Goal: Information Seeking & Learning: Learn about a topic

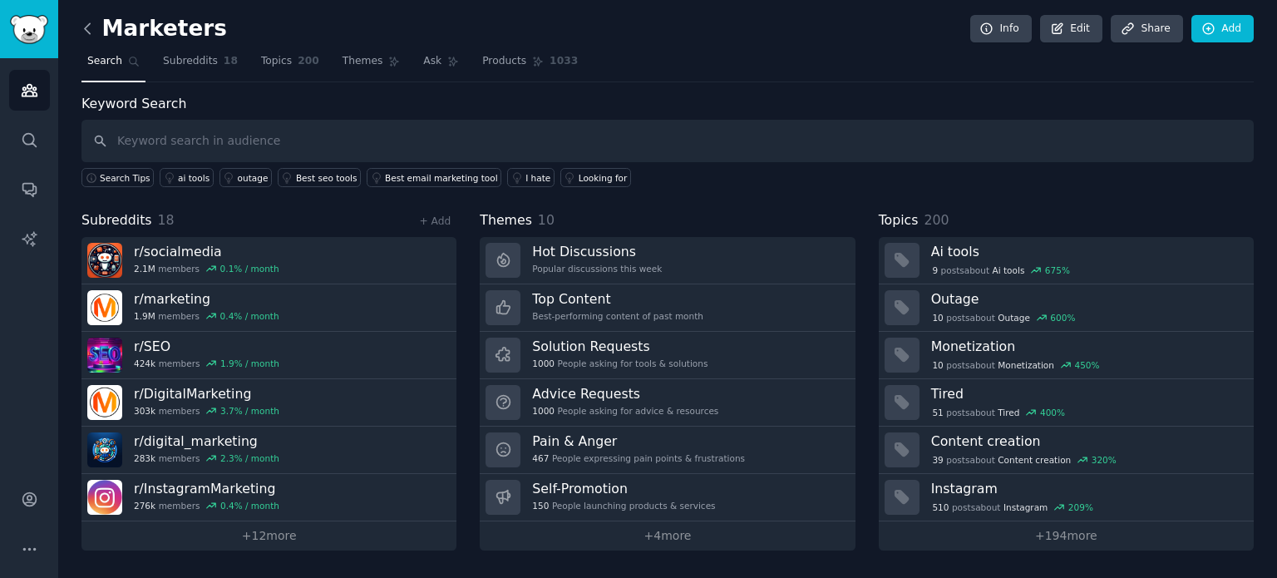
click at [95, 26] on icon at bounding box center [87, 28] width 17 height 17
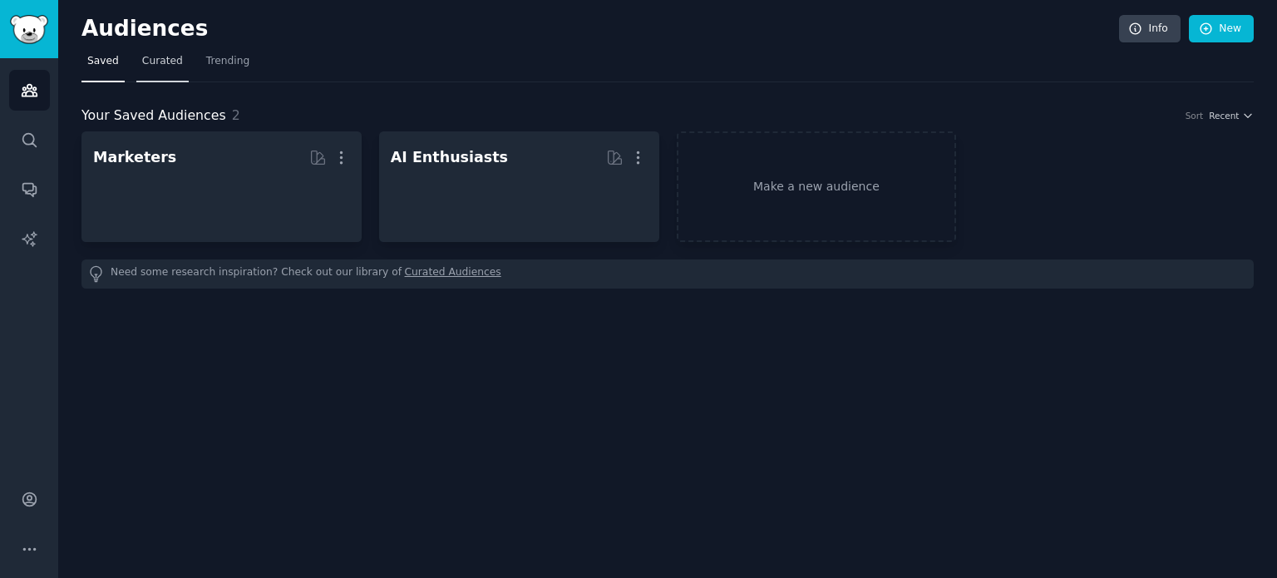
click at [144, 56] on span "Curated" at bounding box center [162, 61] width 41 height 15
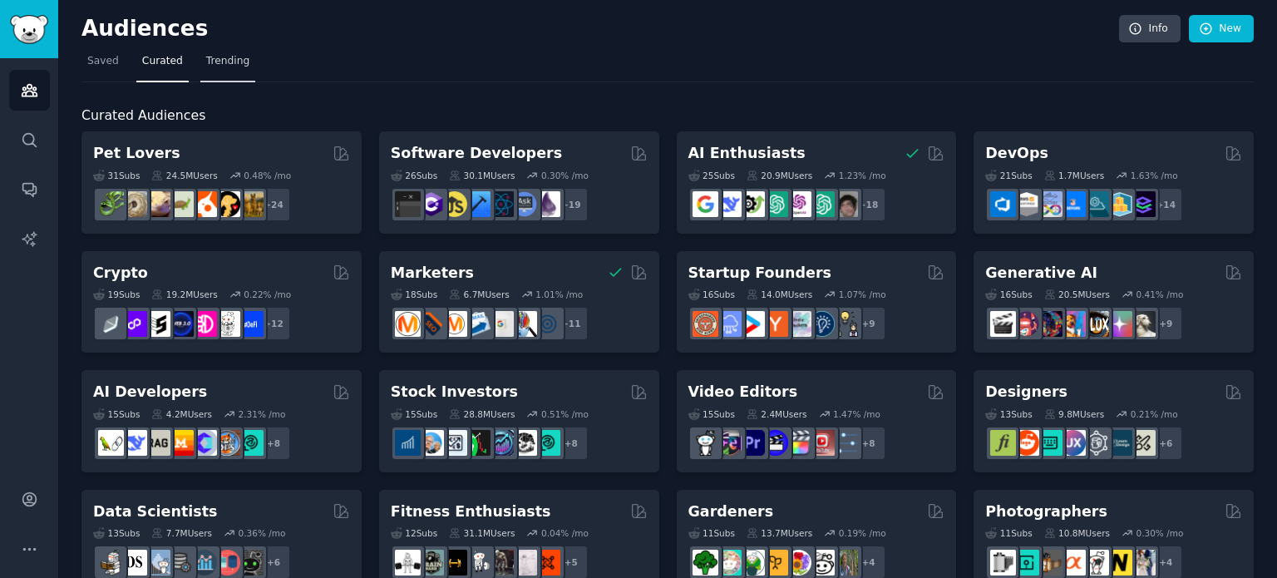
click at [211, 60] on span "Trending" at bounding box center [227, 61] width 43 height 15
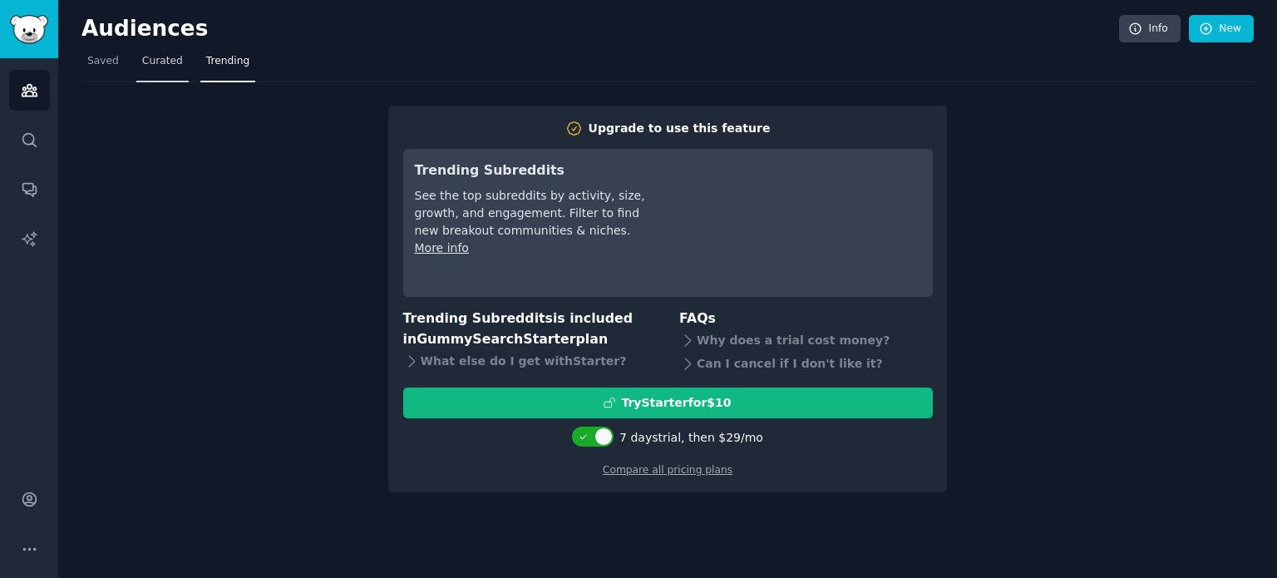
click at [146, 58] on span "Curated" at bounding box center [162, 61] width 41 height 15
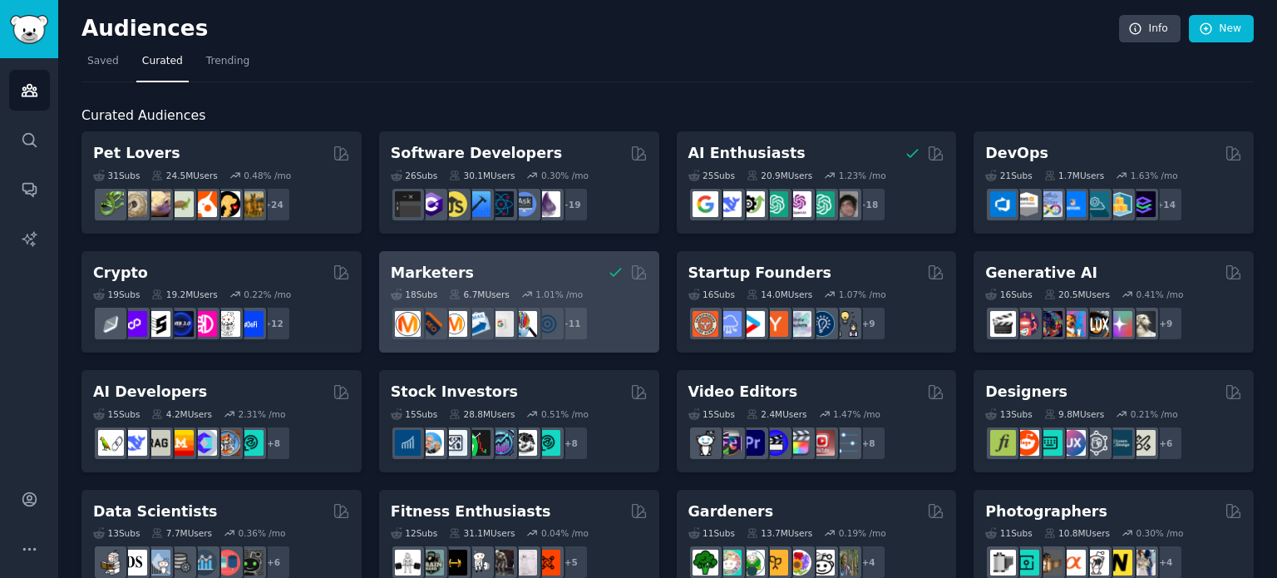
click at [491, 275] on div "Marketers" at bounding box center [519, 273] width 257 height 21
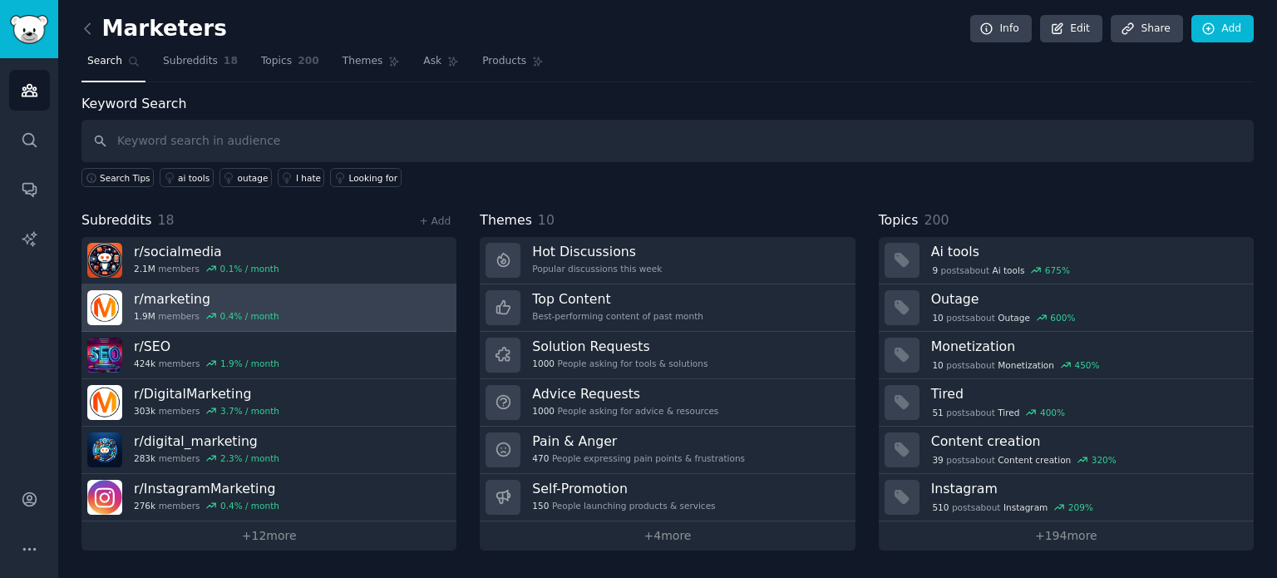
click at [170, 296] on h3 "r/ marketing" at bounding box center [207, 298] width 146 height 17
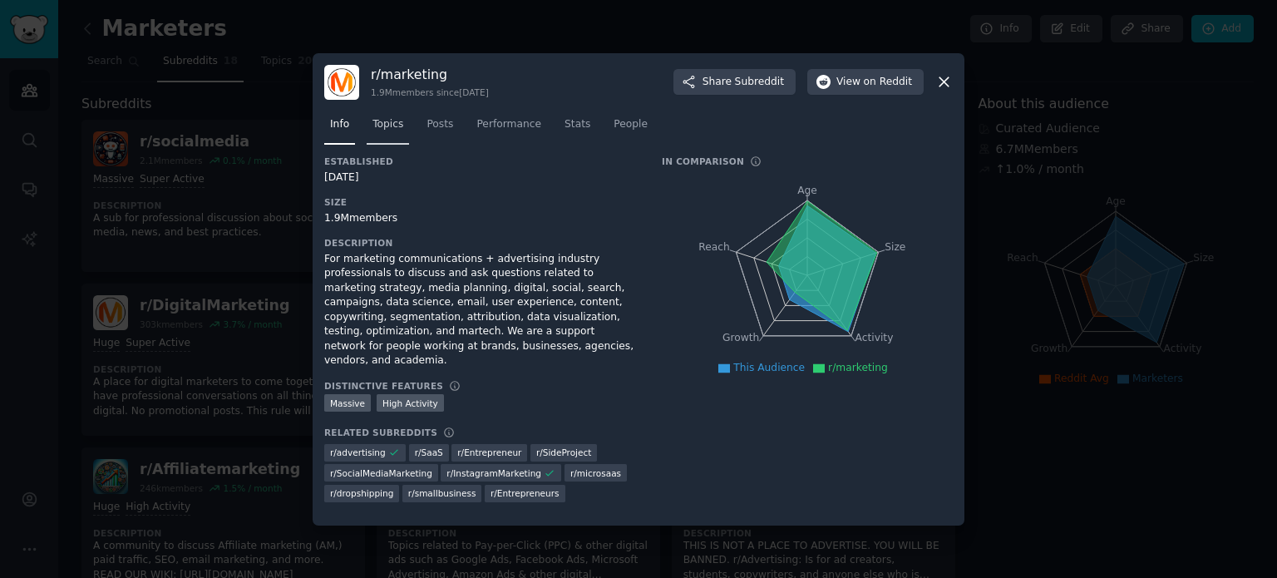
click at [388, 132] on span "Topics" at bounding box center [388, 124] width 31 height 15
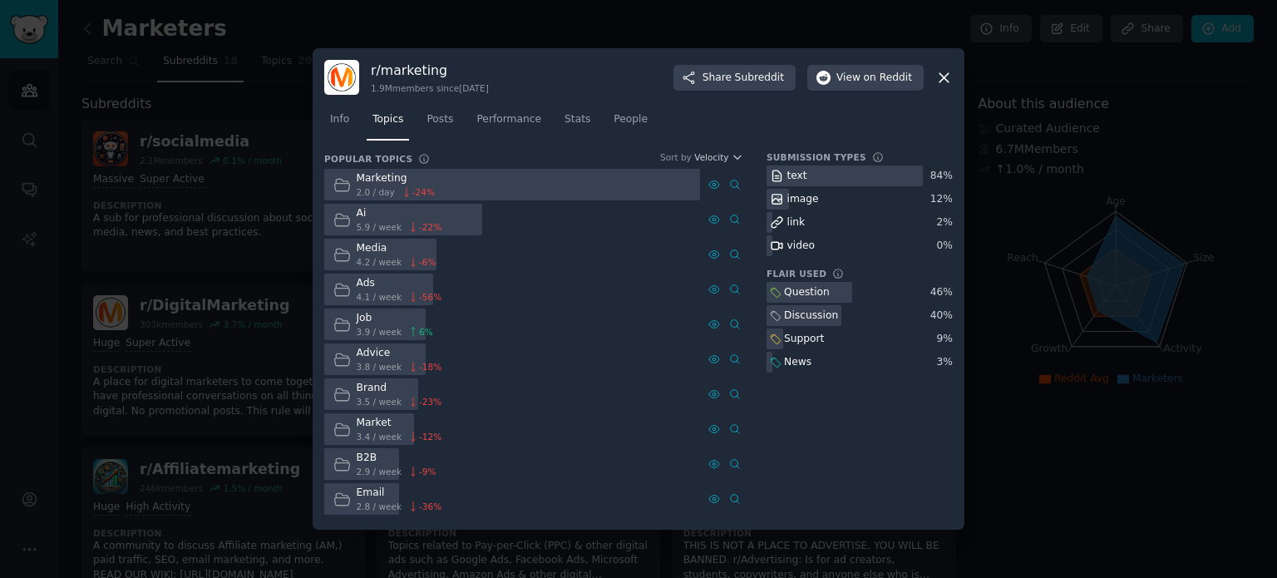
click at [340, 180] on icon at bounding box center [341, 184] width 17 height 17
click at [435, 126] on span "Posts" at bounding box center [440, 119] width 27 height 15
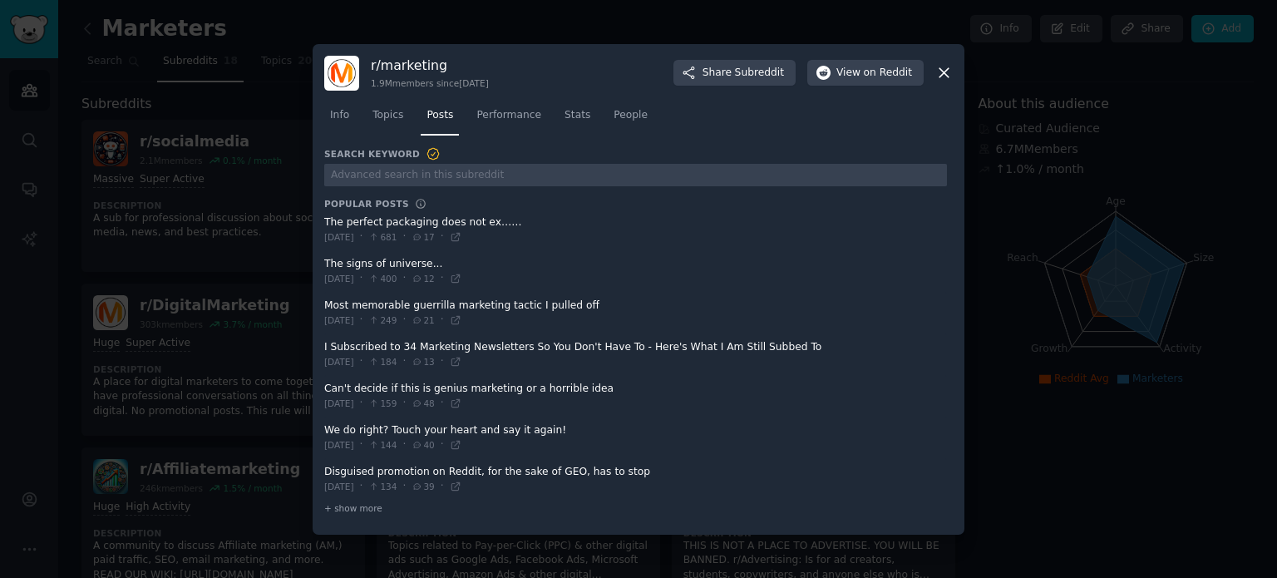
click at [935, 72] on div "r/ marketing 1.9M members since [DATE] Share Subreddit View on Reddit" at bounding box center [638, 73] width 629 height 35
click at [947, 73] on icon at bounding box center [944, 72] width 17 height 17
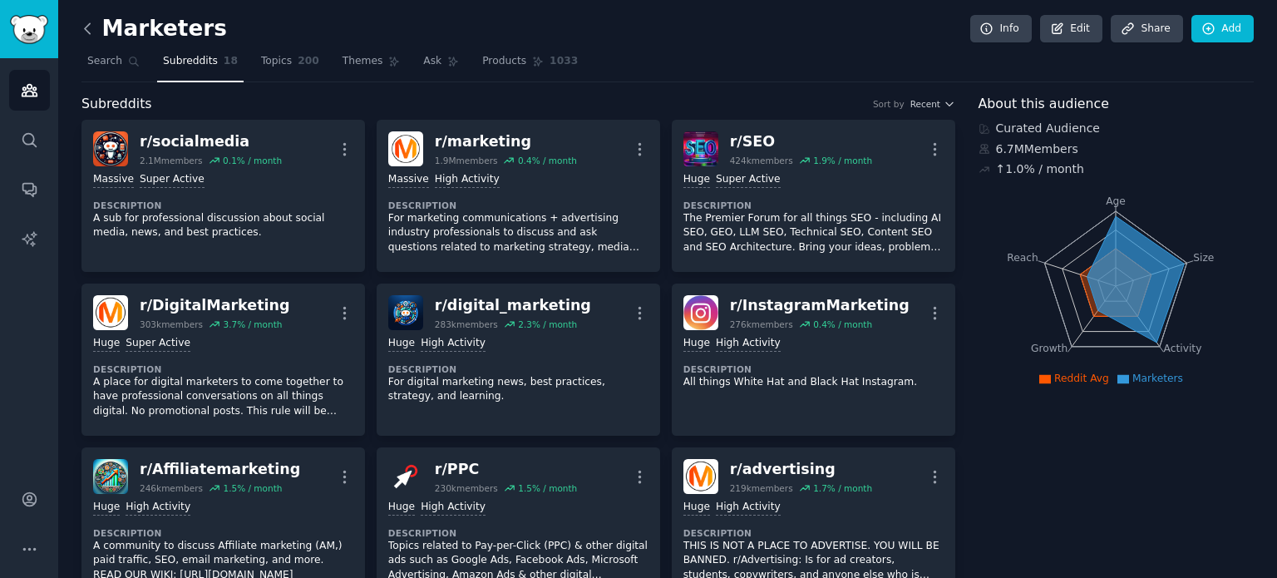
click at [89, 34] on icon at bounding box center [87, 28] width 17 height 17
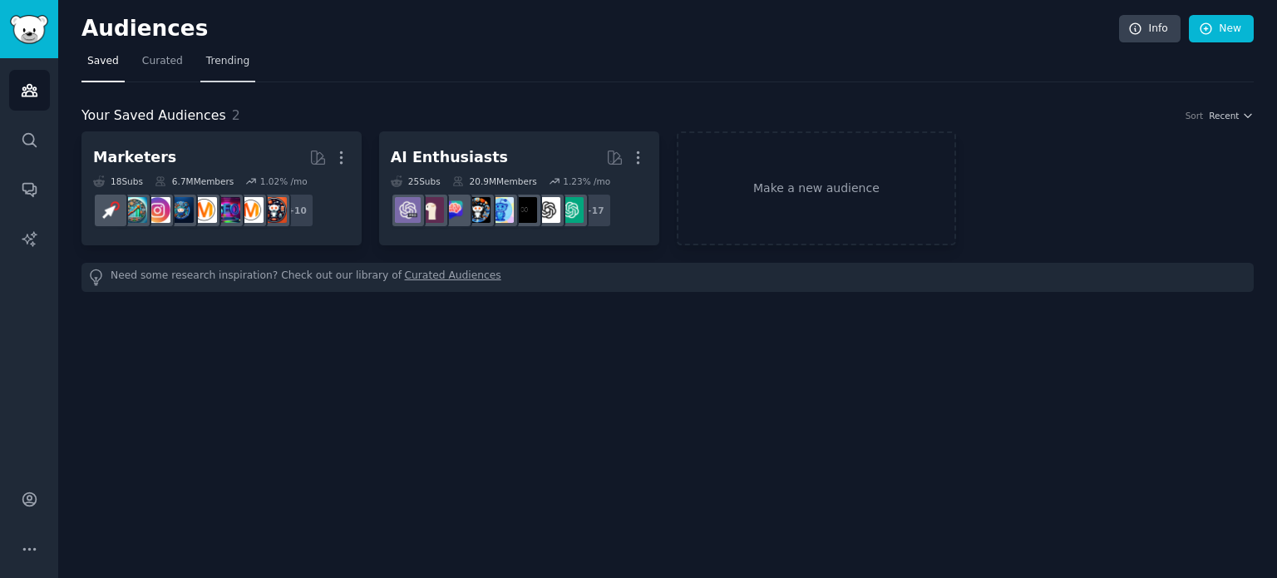
click at [205, 68] on link "Trending" at bounding box center [227, 65] width 55 height 34
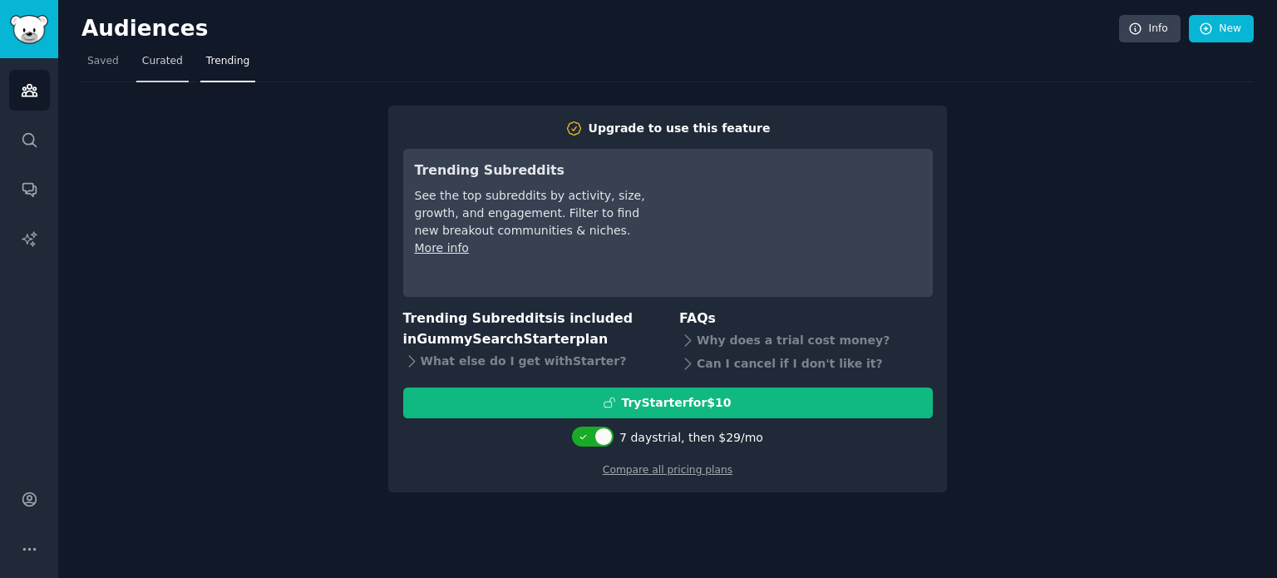
click at [148, 71] on link "Curated" at bounding box center [162, 65] width 52 height 34
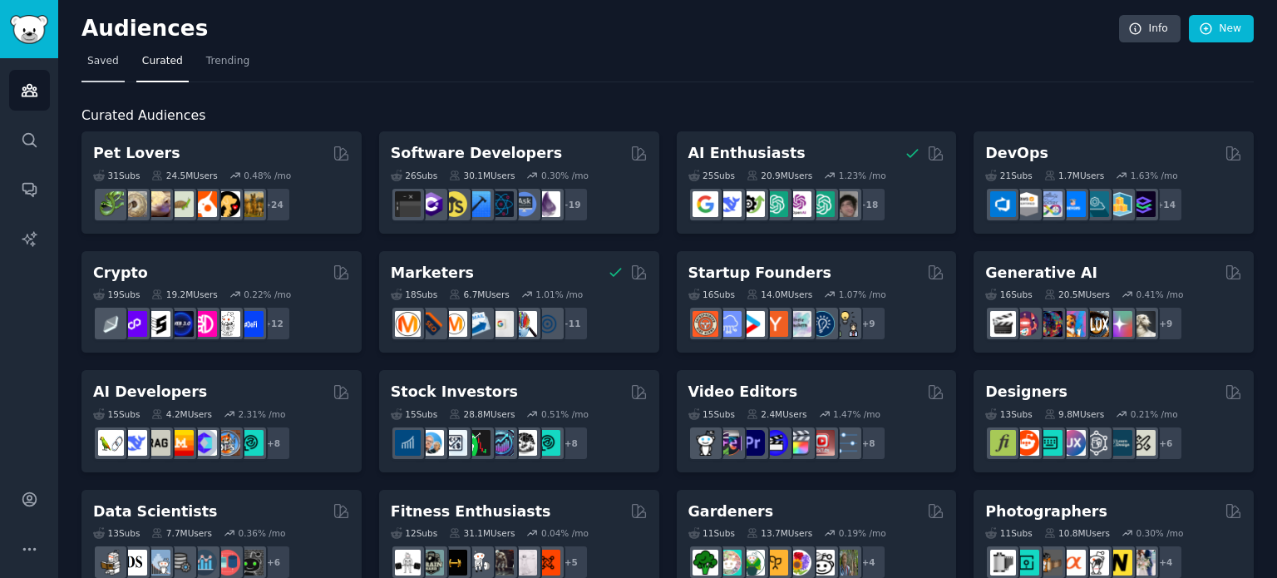
click at [91, 64] on span "Saved" at bounding box center [103, 61] width 32 height 15
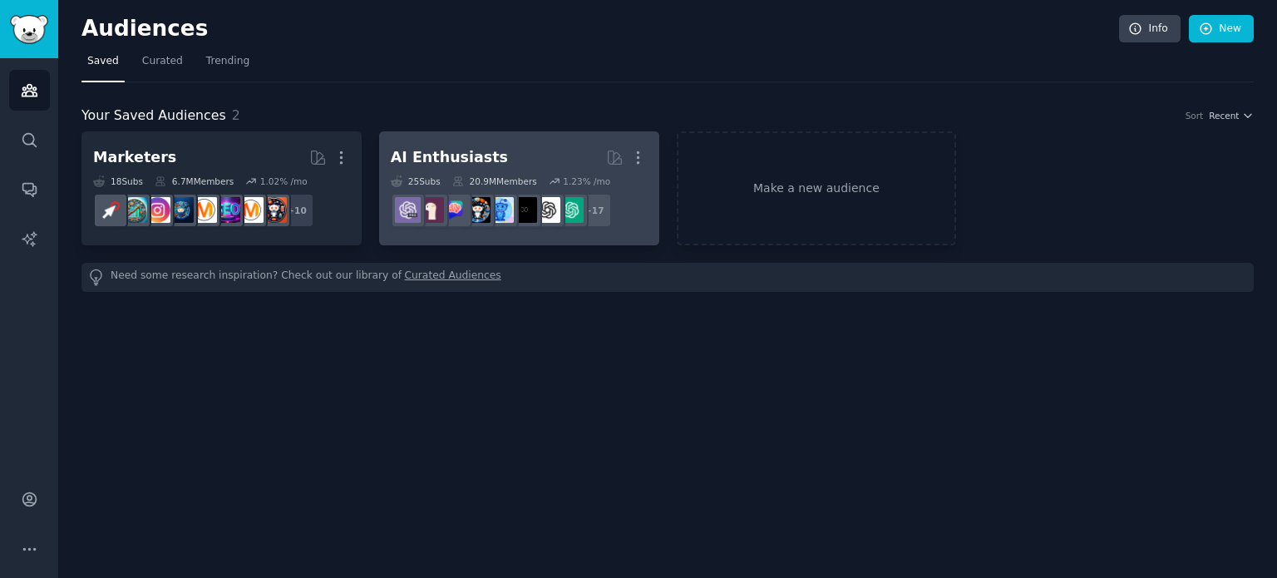
click at [559, 141] on link "AI Enthusiasts More 25 Sub s 20.9M Members 1.23 % /mo r/LocalLLaMA + 17" at bounding box center [519, 188] width 280 height 114
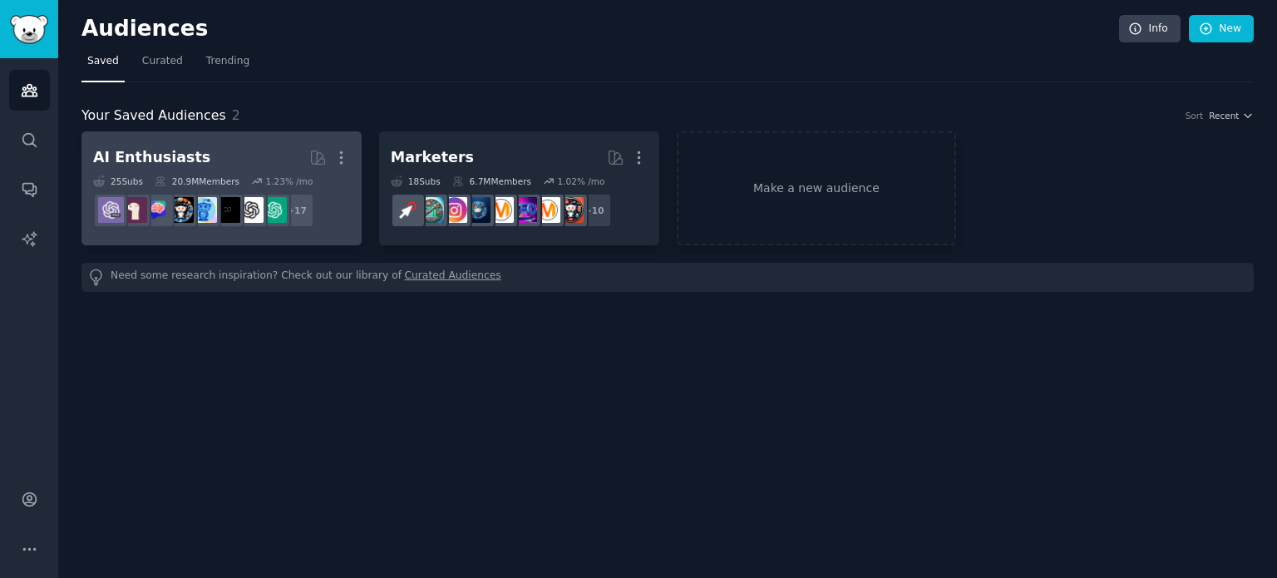
click at [215, 163] on h2 "AI Enthusiasts Curated by GummySearch More" at bounding box center [221, 157] width 257 height 29
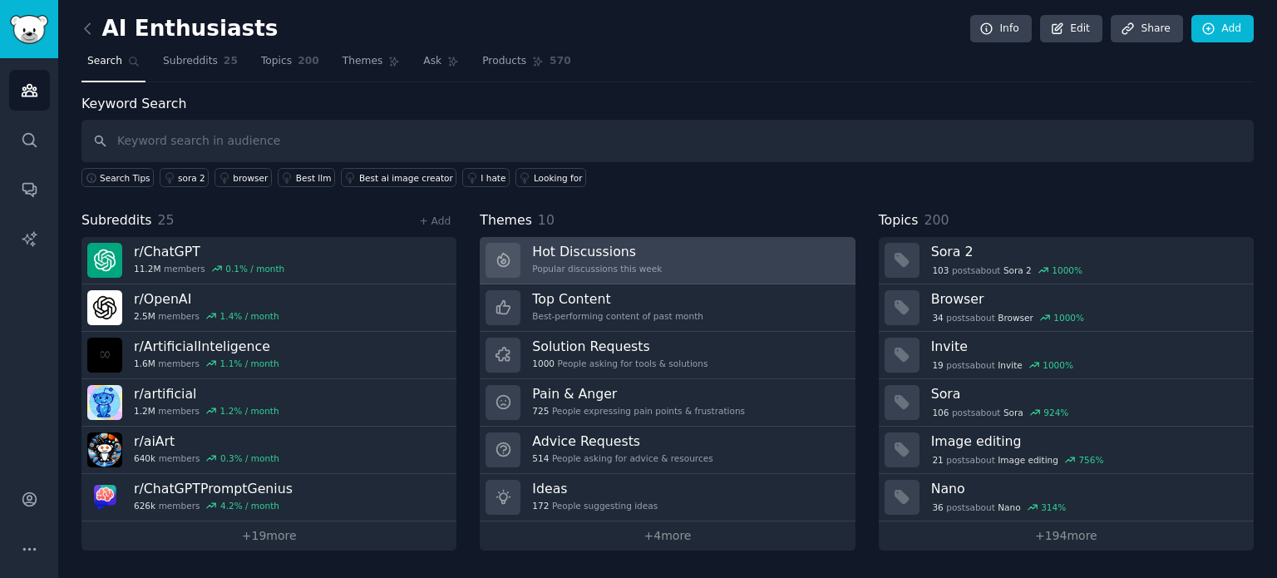
click at [669, 253] on link "Hot Discussions Popular discussions this week" at bounding box center [667, 260] width 375 height 47
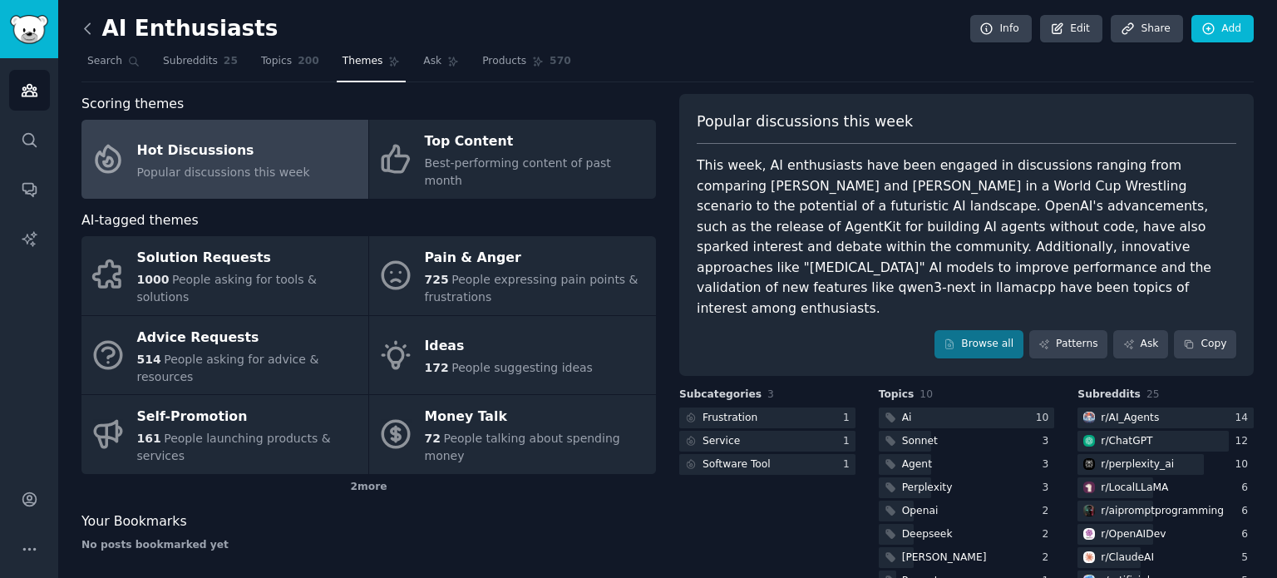
click at [87, 20] on icon at bounding box center [87, 28] width 17 height 17
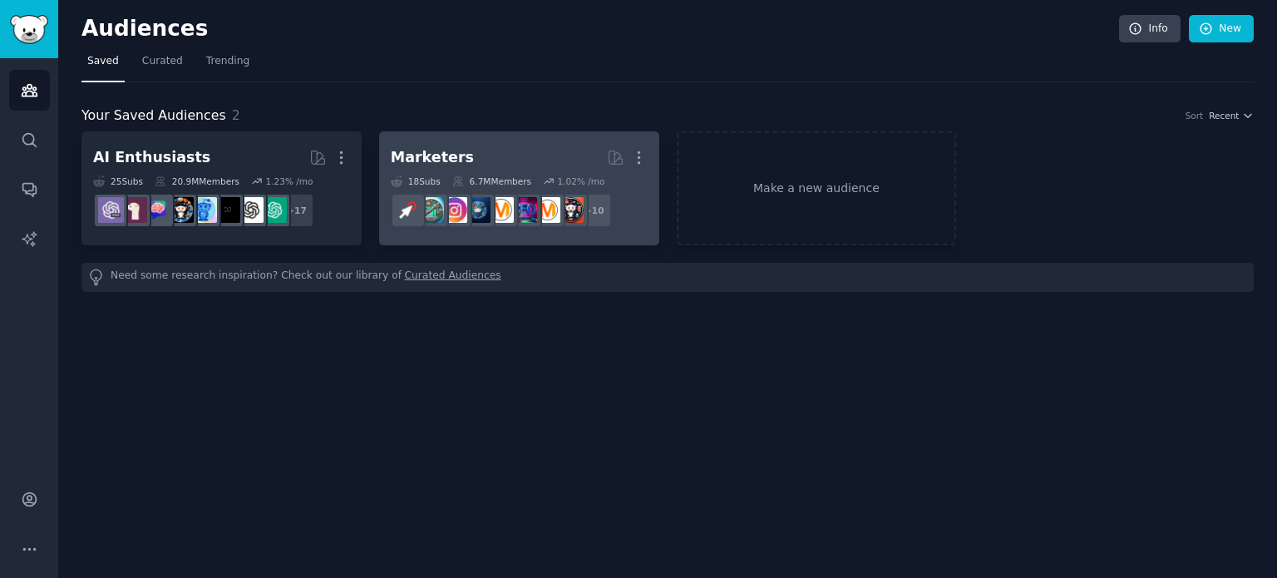
click at [428, 164] on div "Marketers" at bounding box center [432, 157] width 83 height 21
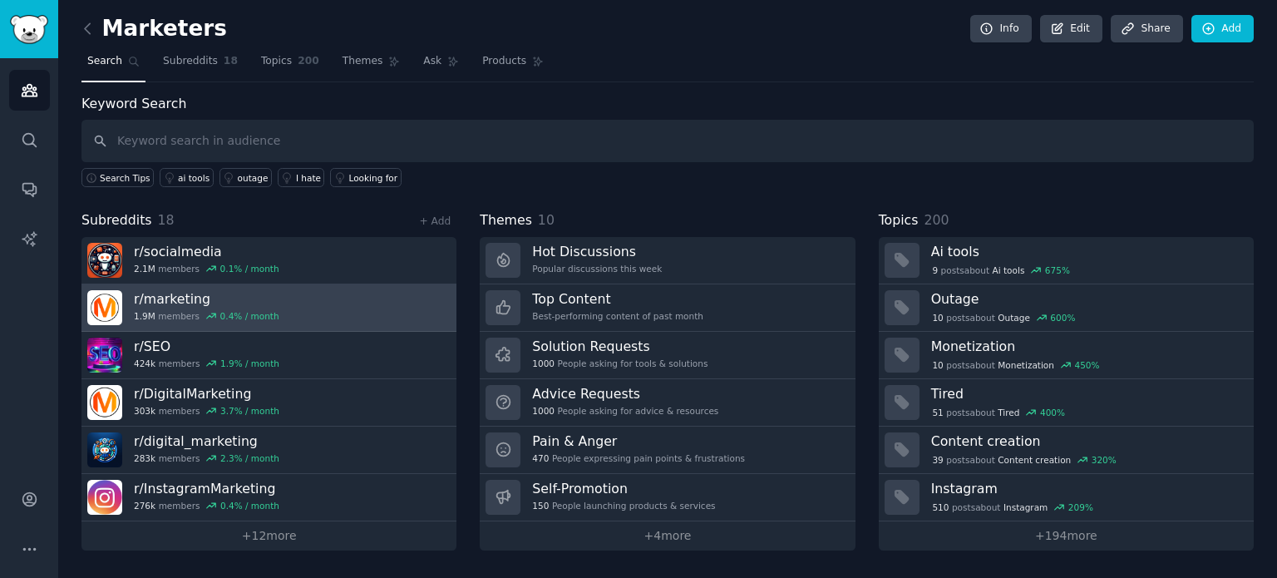
click at [180, 295] on h3 "r/ marketing" at bounding box center [207, 298] width 146 height 17
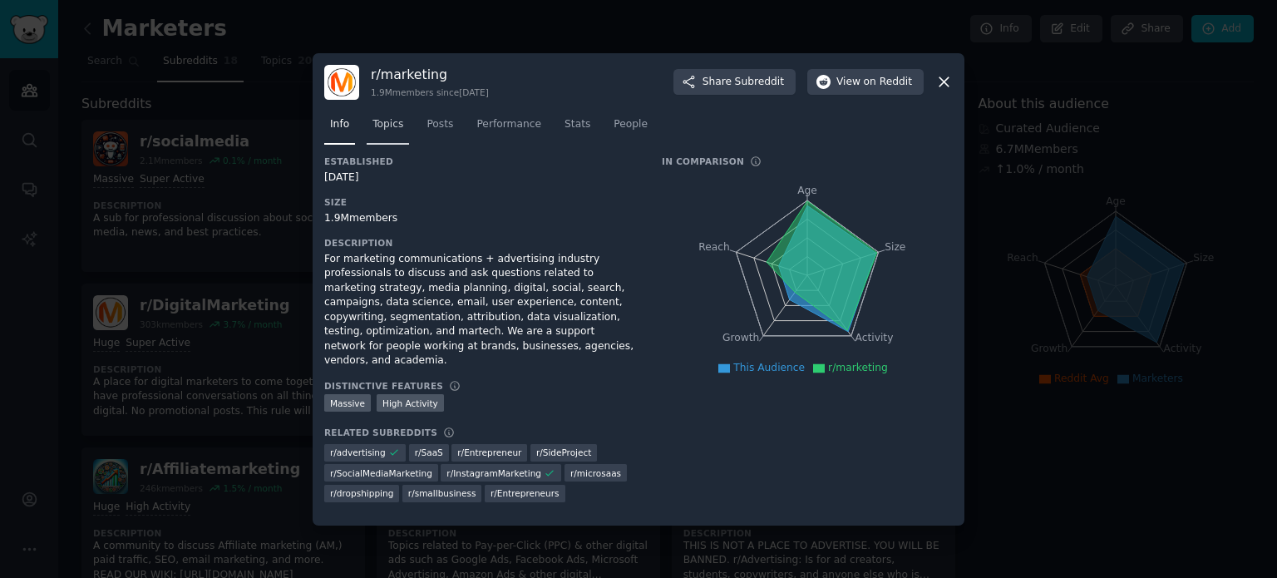
click at [388, 129] on span "Topics" at bounding box center [388, 124] width 31 height 15
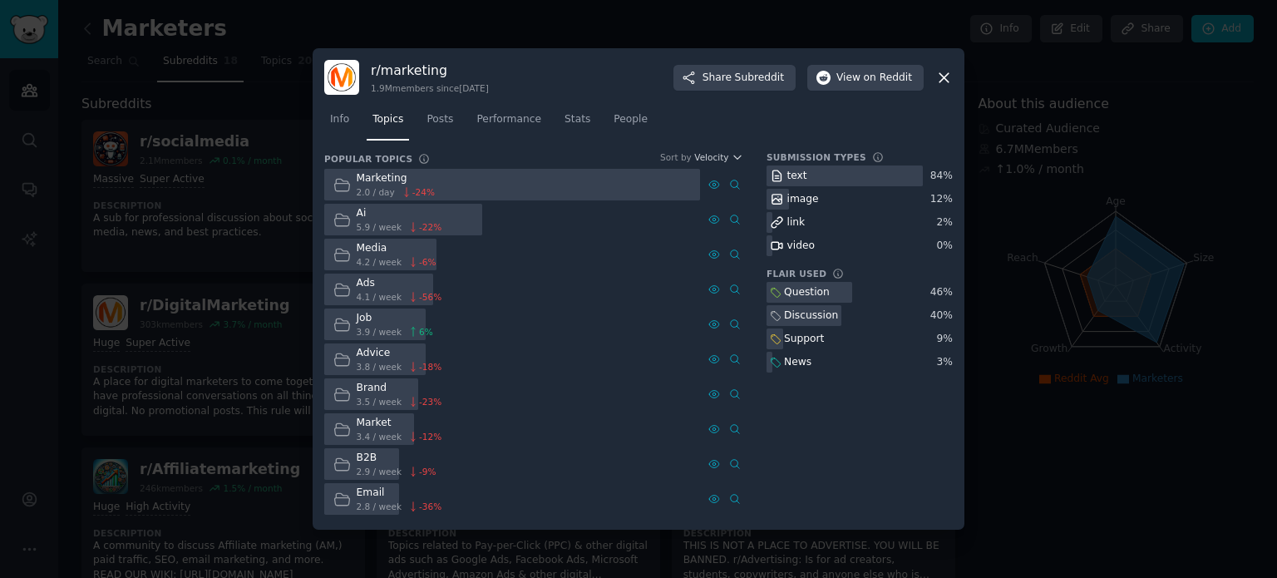
click at [946, 74] on icon at bounding box center [944, 77] width 17 height 17
